Goal: Navigation & Orientation: Find specific page/section

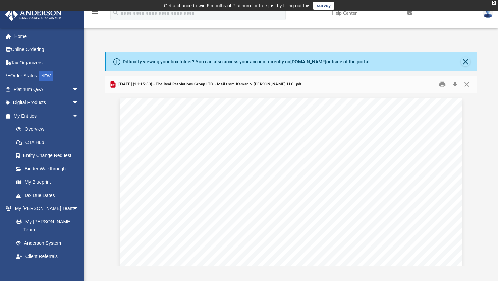
scroll to position [147, 367]
click at [44, 128] on link "Overview" at bounding box center [48, 129] width 79 height 13
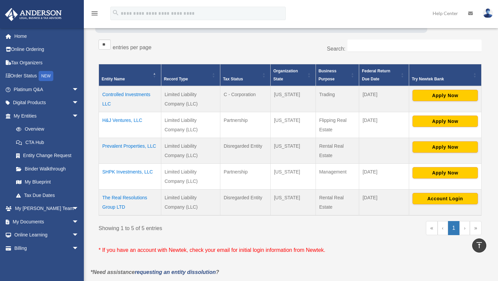
scroll to position [127, 0]
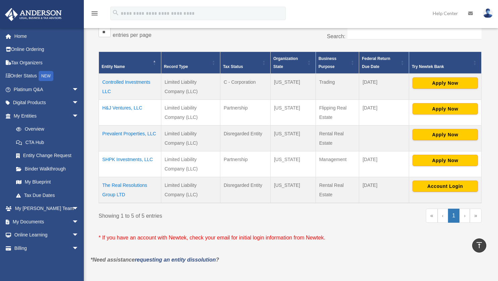
click at [141, 134] on td "Prevalent Properties, LLC" at bounding box center [130, 139] width 62 height 26
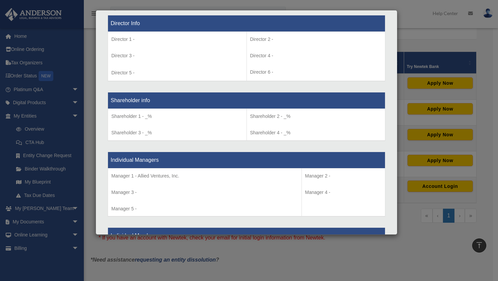
scroll to position [467, 0]
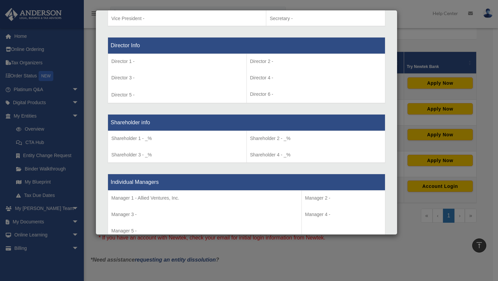
drag, startPoint x: 199, startPoint y: 146, endPoint x: 196, endPoint y: 149, distance: 4.3
click at [196, 149] on td "Shareholder 1 - _% Shareholder 3 - _%" at bounding box center [177, 147] width 139 height 32
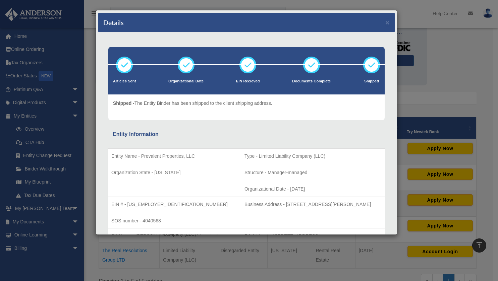
scroll to position [62, 0]
click at [385, 19] on button "×" at bounding box center [387, 22] width 4 height 7
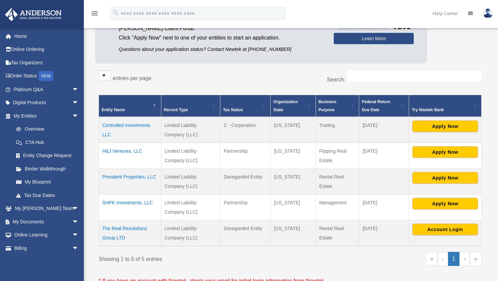
scroll to position [0, 0]
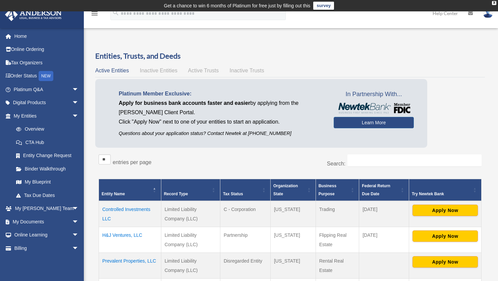
click at [52, 140] on link "CTA Hub" at bounding box center [47, 142] width 76 height 13
